Goal: Task Accomplishment & Management: Use online tool/utility

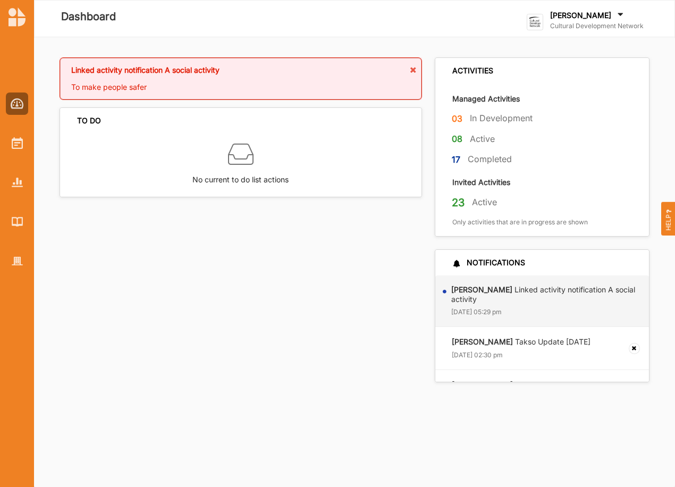
click at [587, 24] on label "Cultural Development Network" at bounding box center [597, 26] width 94 height 9
click at [550, 112] on div "Go To Admin" at bounding box center [580, 110] width 89 height 10
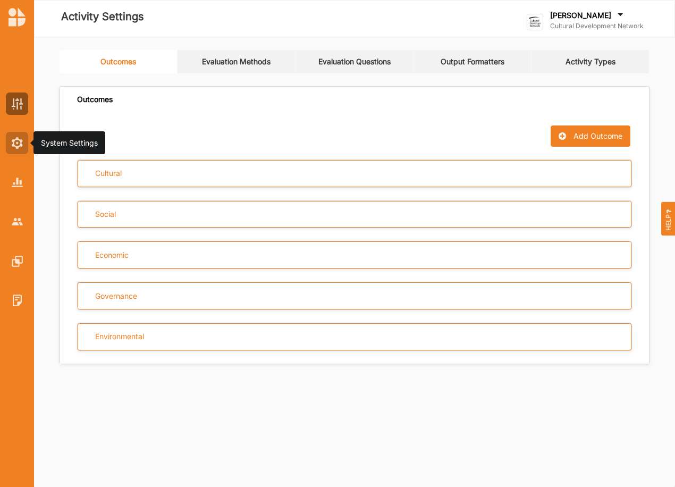
click at [14, 151] on div at bounding box center [17, 143] width 22 height 22
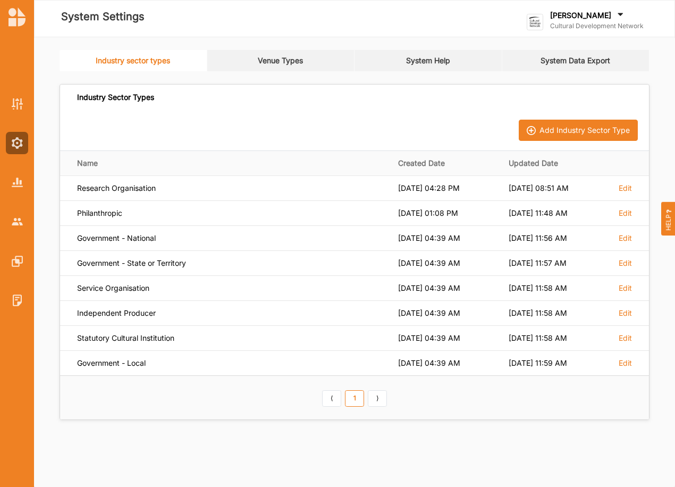
click at [553, 59] on link "System Data Export" at bounding box center [577, 60] width 148 height 21
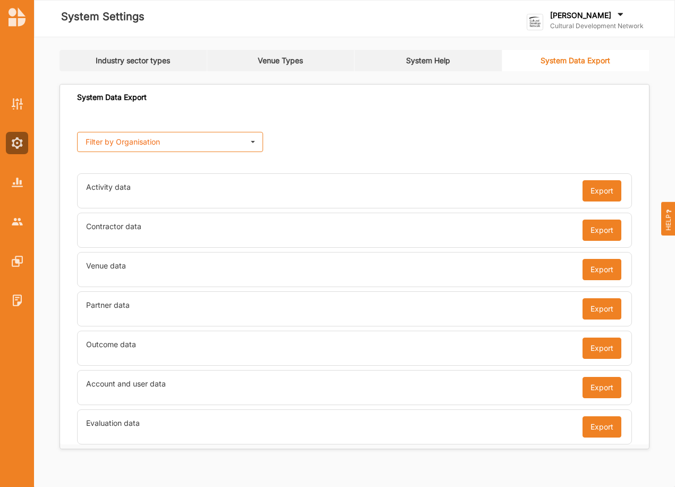
click at [254, 143] on icon at bounding box center [253, 142] width 16 height 20
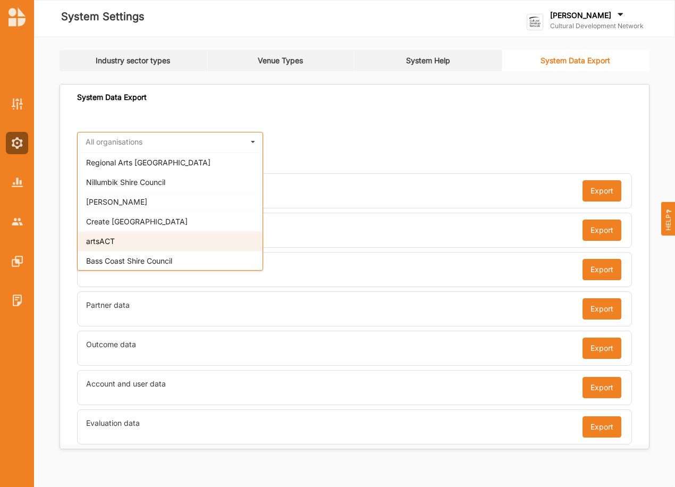
scroll to position [302, 0]
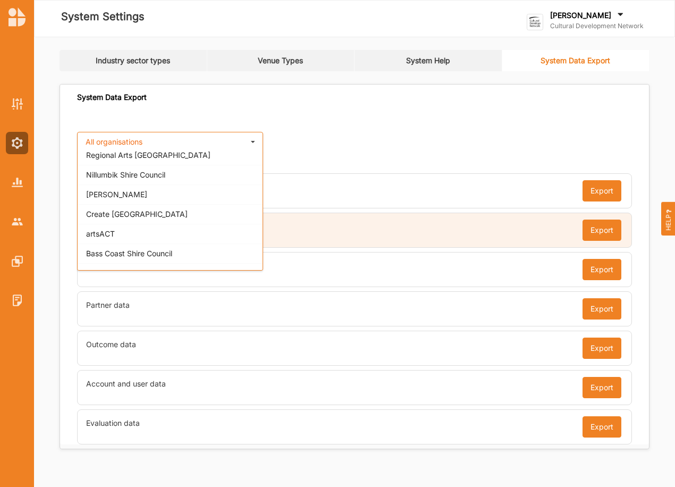
click at [115, 211] on span "Create [GEOGRAPHIC_DATA]" at bounding box center [137, 214] width 102 height 9
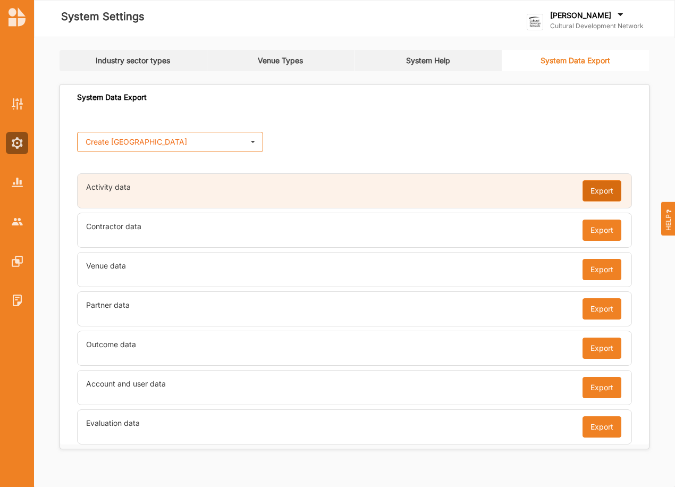
click at [599, 193] on button "Export" at bounding box center [602, 190] width 39 height 21
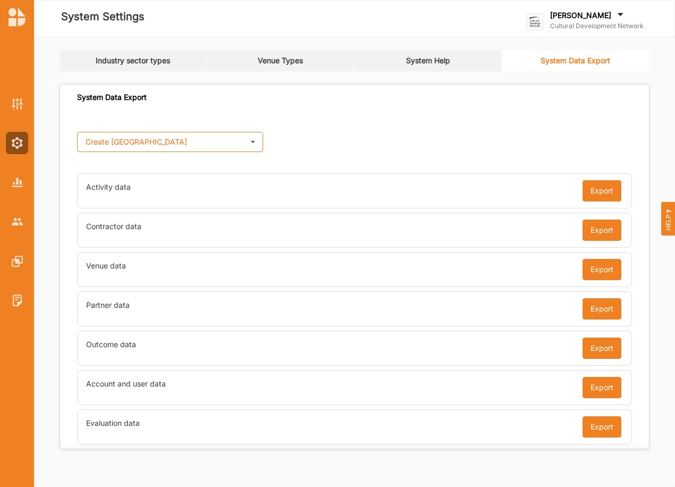
click at [615, 16] on icon at bounding box center [620, 16] width 11 height 12
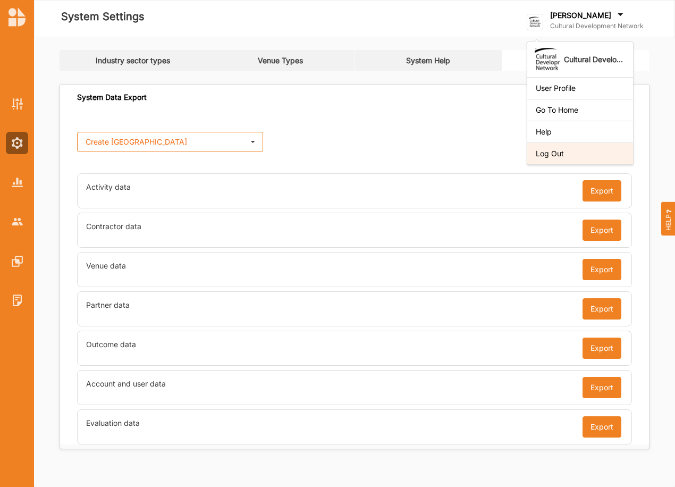
click at [557, 153] on div "Log Out" at bounding box center [580, 154] width 89 height 10
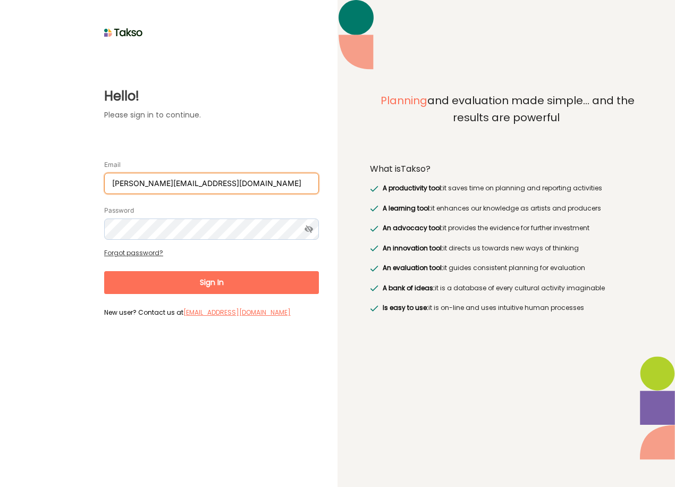
type input "[EMAIL_ADDRESS][DOMAIN_NAME]"
